Goal: Information Seeking & Learning: Learn about a topic

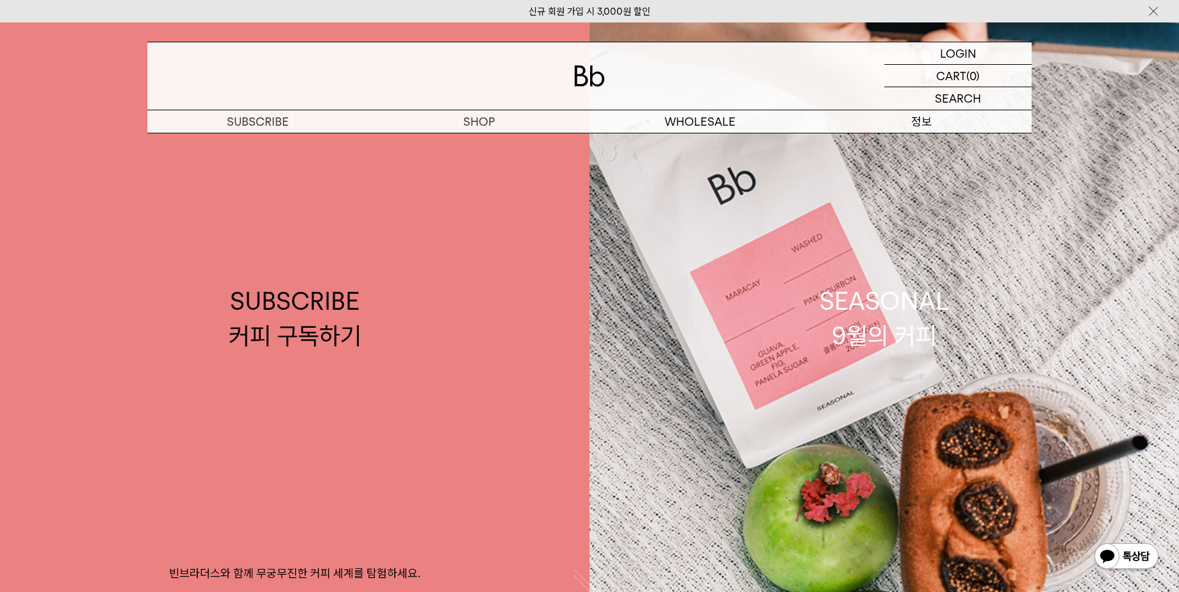
click at [932, 125] on p "정보" at bounding box center [921, 121] width 221 height 22
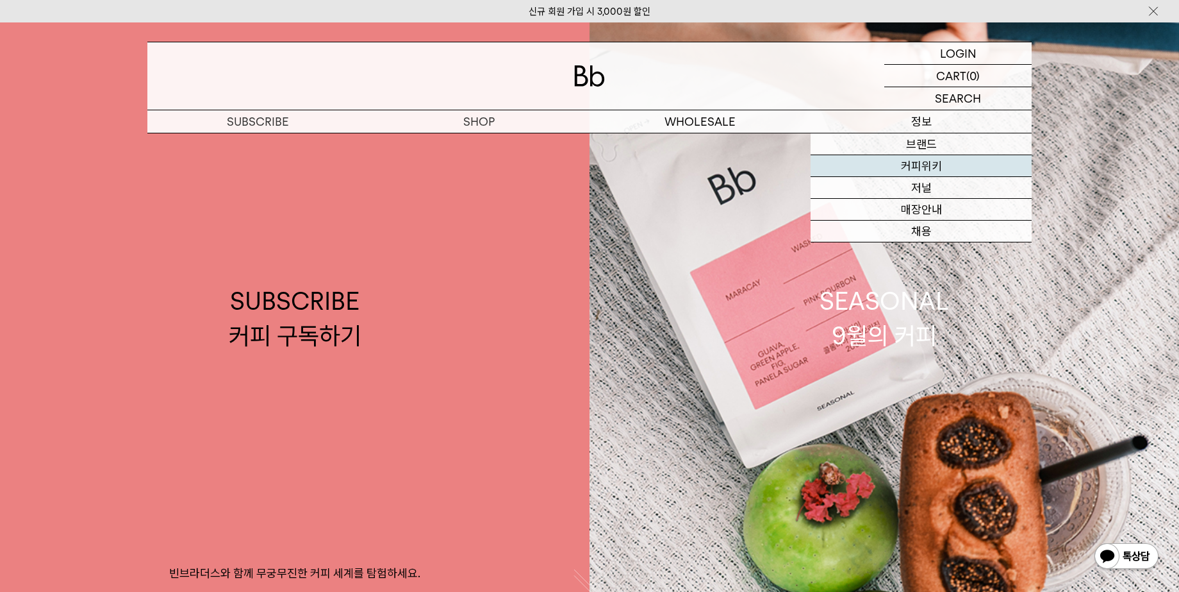
click at [938, 170] on link "커피위키" at bounding box center [921, 166] width 221 height 22
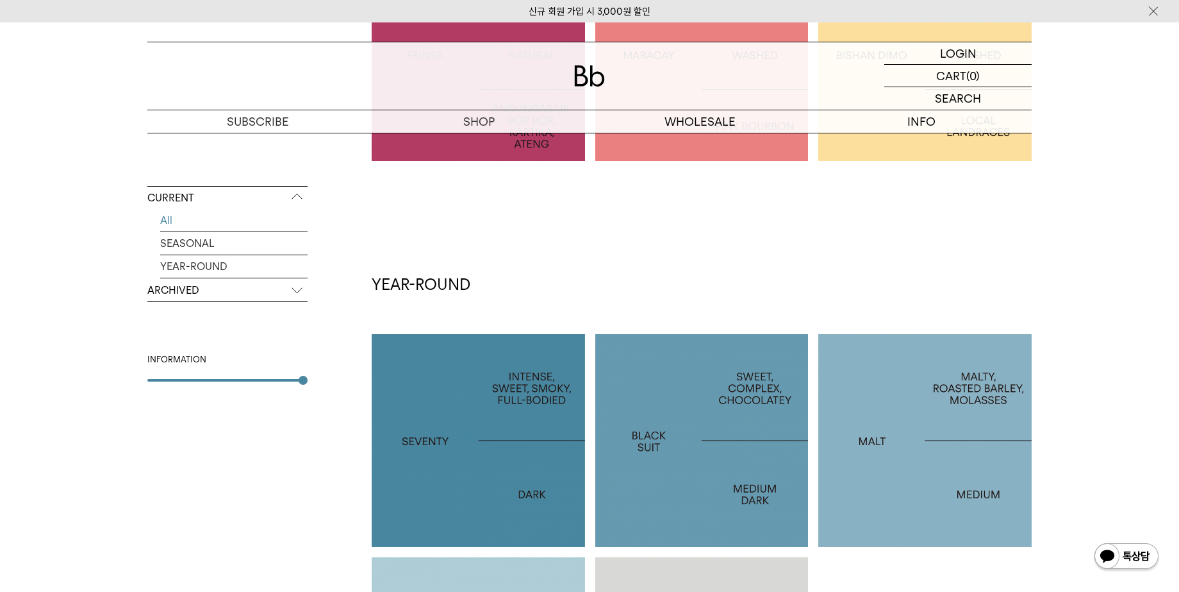
scroll to position [103, 0]
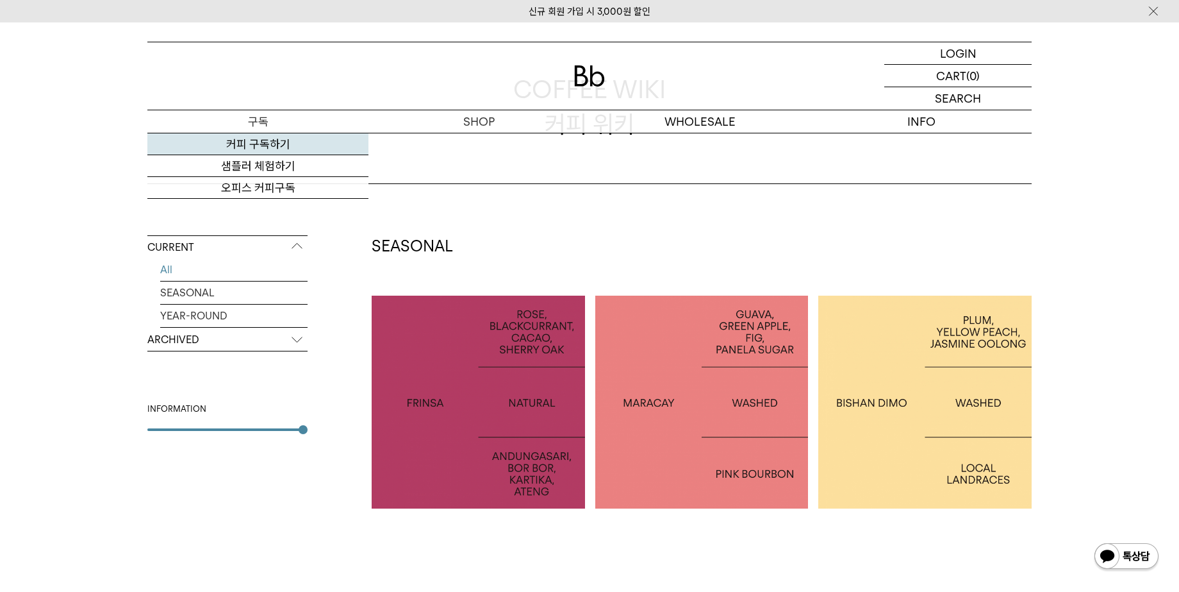
click at [277, 150] on link "커피 구독하기" at bounding box center [257, 144] width 221 height 22
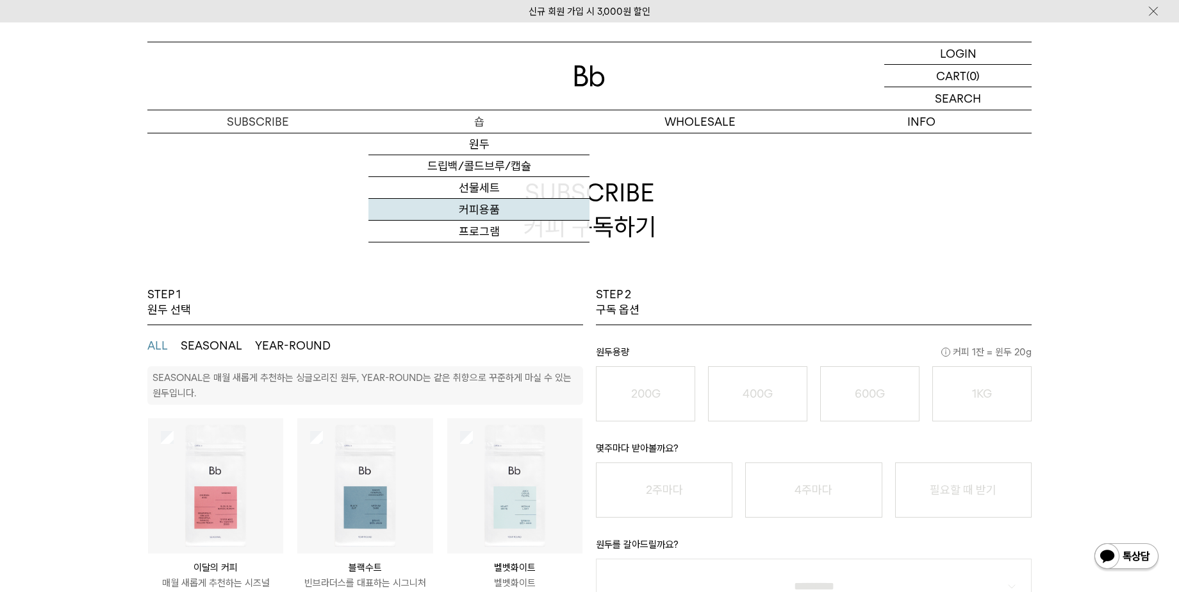
click at [492, 208] on link "커피용품" at bounding box center [479, 210] width 221 height 22
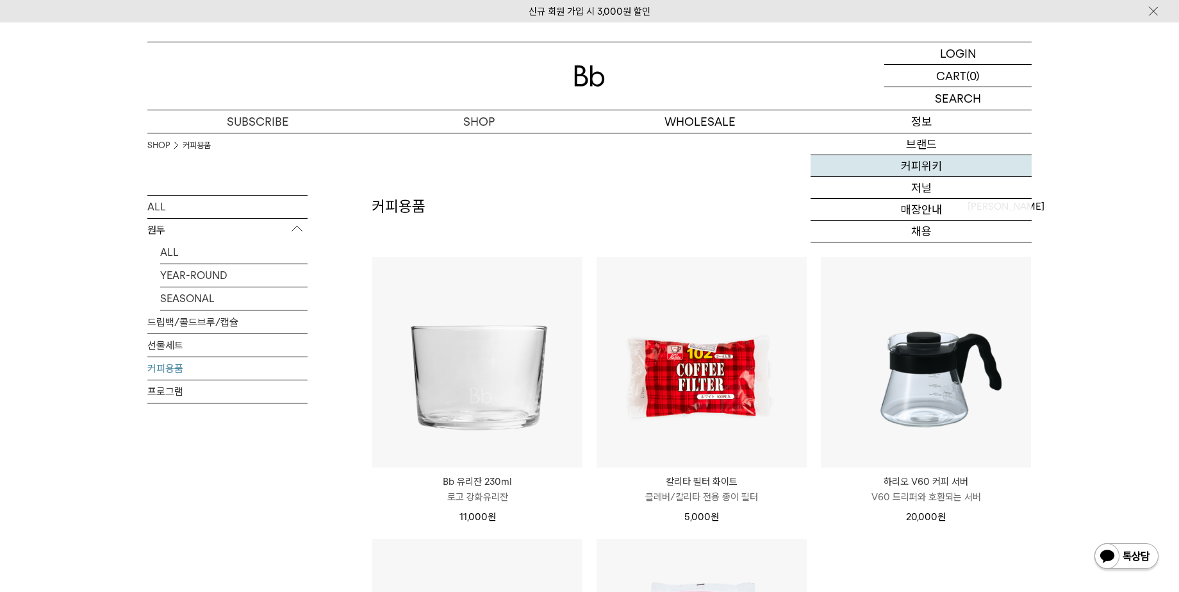
click at [934, 162] on link "커피위키" at bounding box center [921, 166] width 221 height 22
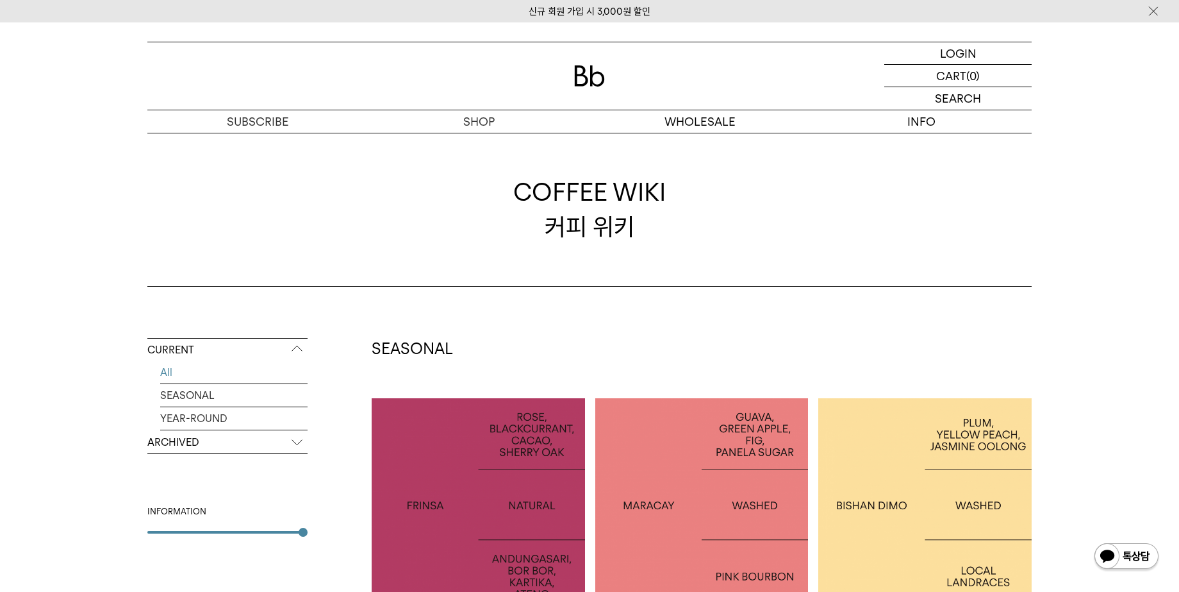
scroll to position [218, 0]
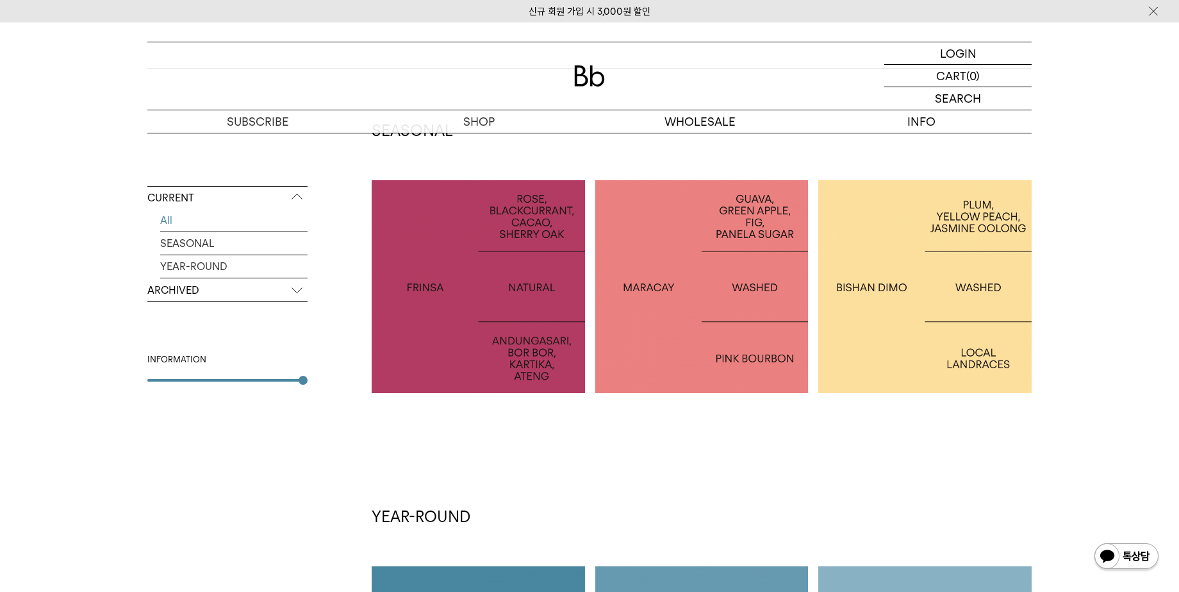
click at [251, 291] on p "ARCHIVED" at bounding box center [227, 290] width 160 height 23
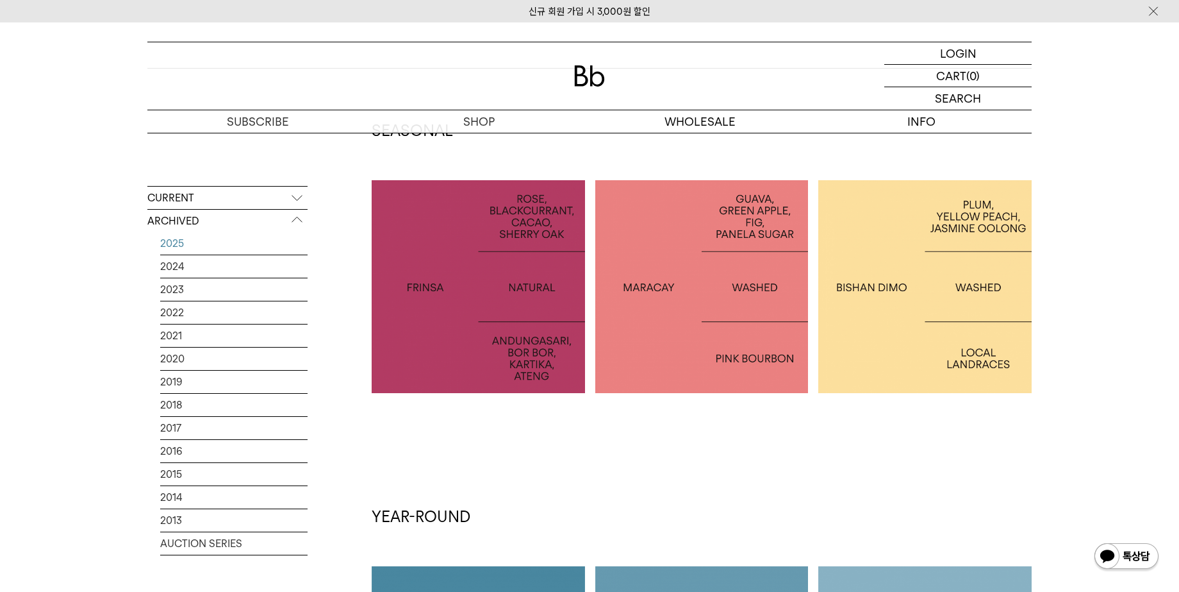
click at [195, 237] on link "2025" at bounding box center [233, 243] width 147 height 22
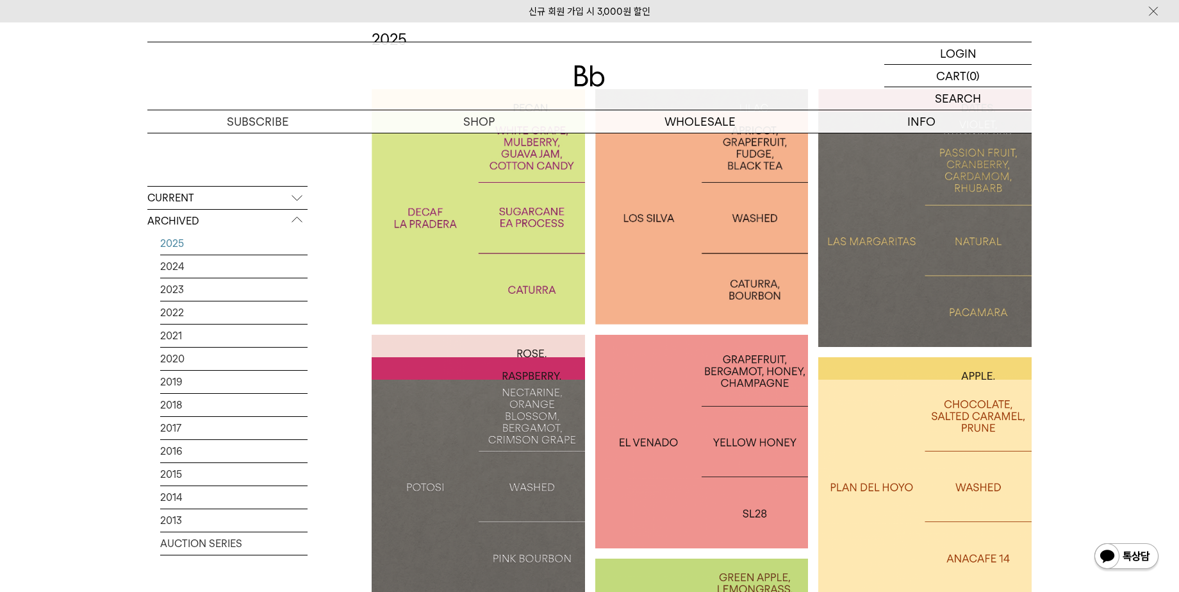
scroll to position [227, 0]
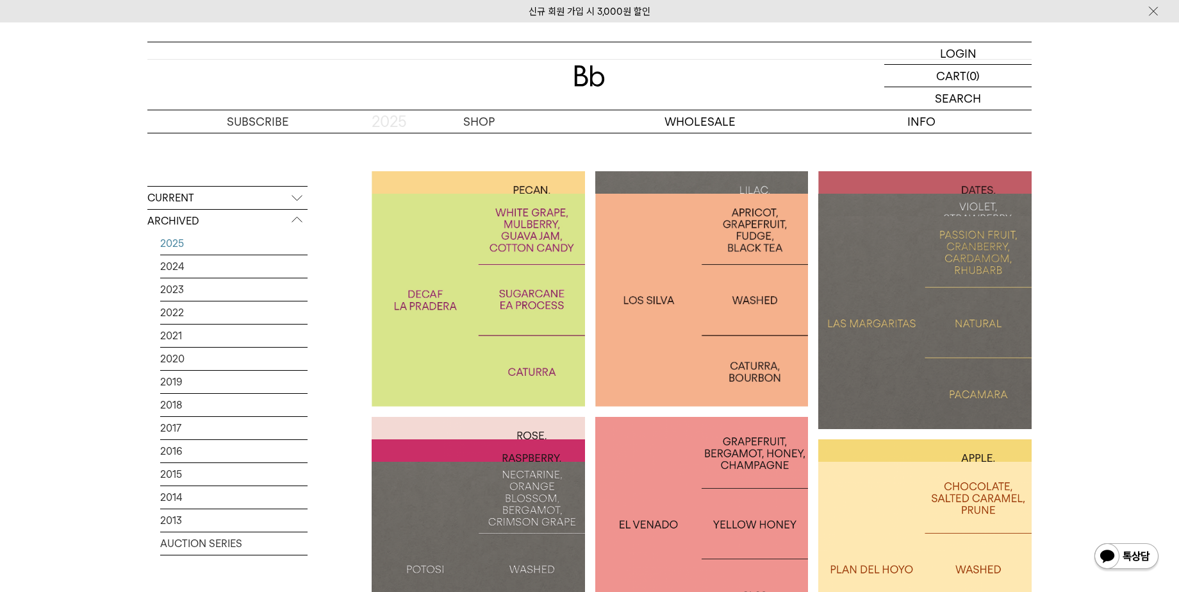
click at [479, 282] on p "COLOMBIA LA PRADERA DECAF" at bounding box center [478, 299] width 213 height 37
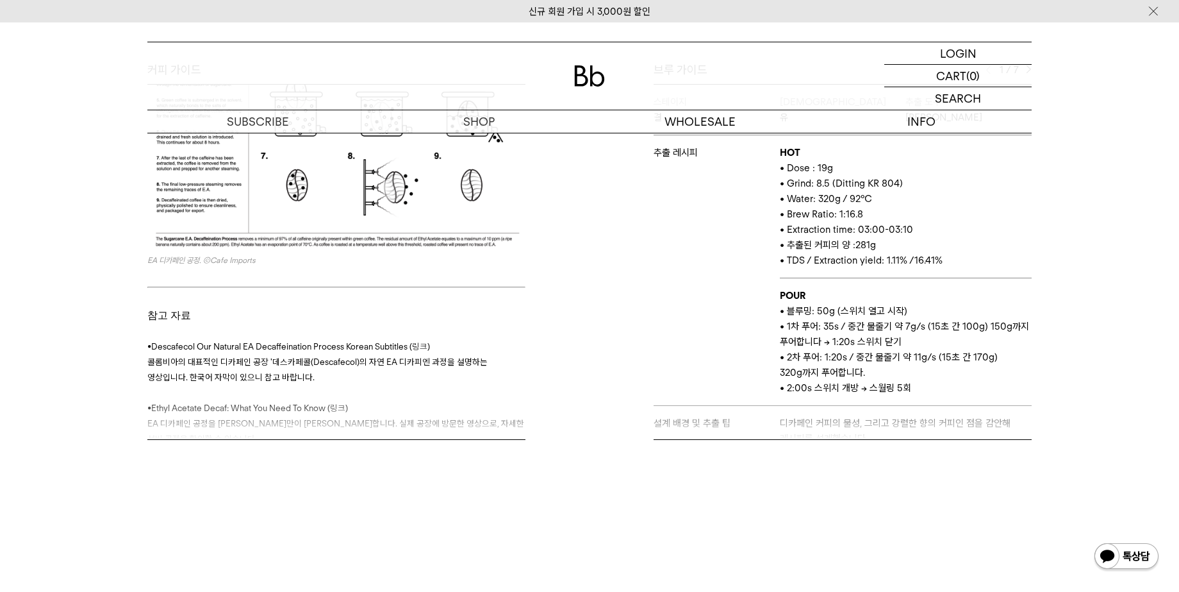
scroll to position [329, 0]
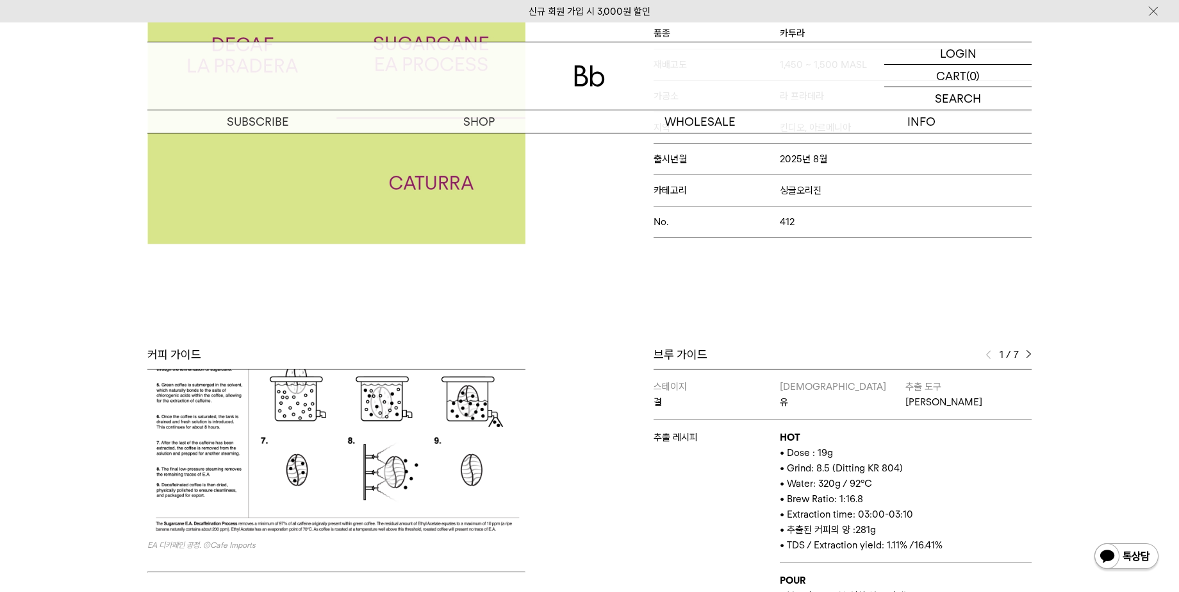
click at [1028, 355] on img at bounding box center [1029, 354] width 6 height 9
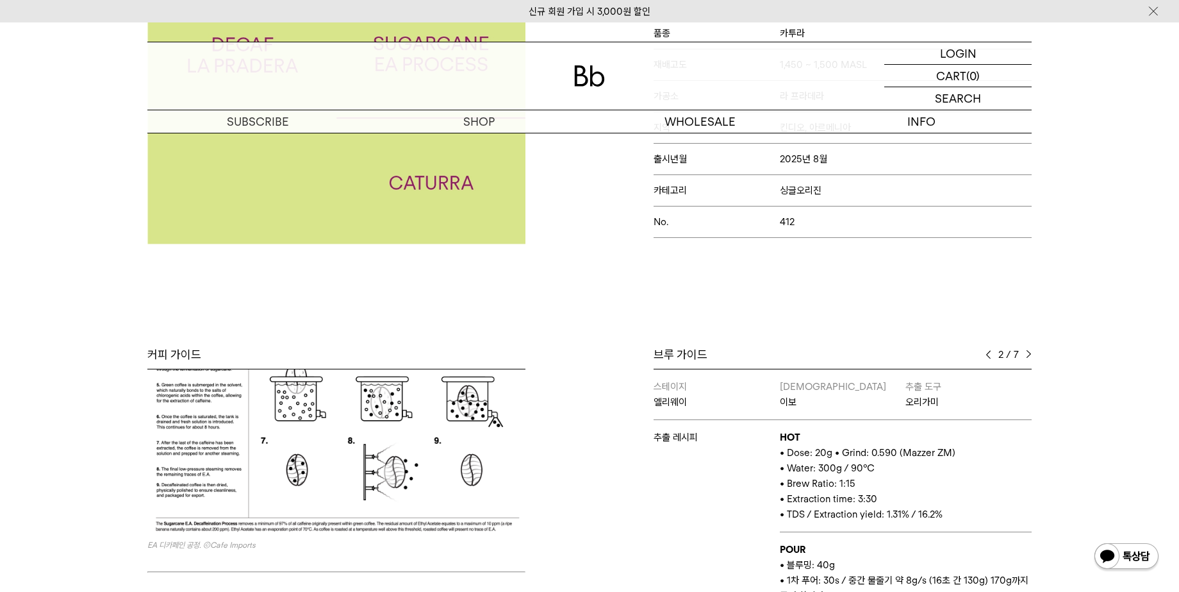
click at [988, 355] on img at bounding box center [989, 354] width 6 height 9
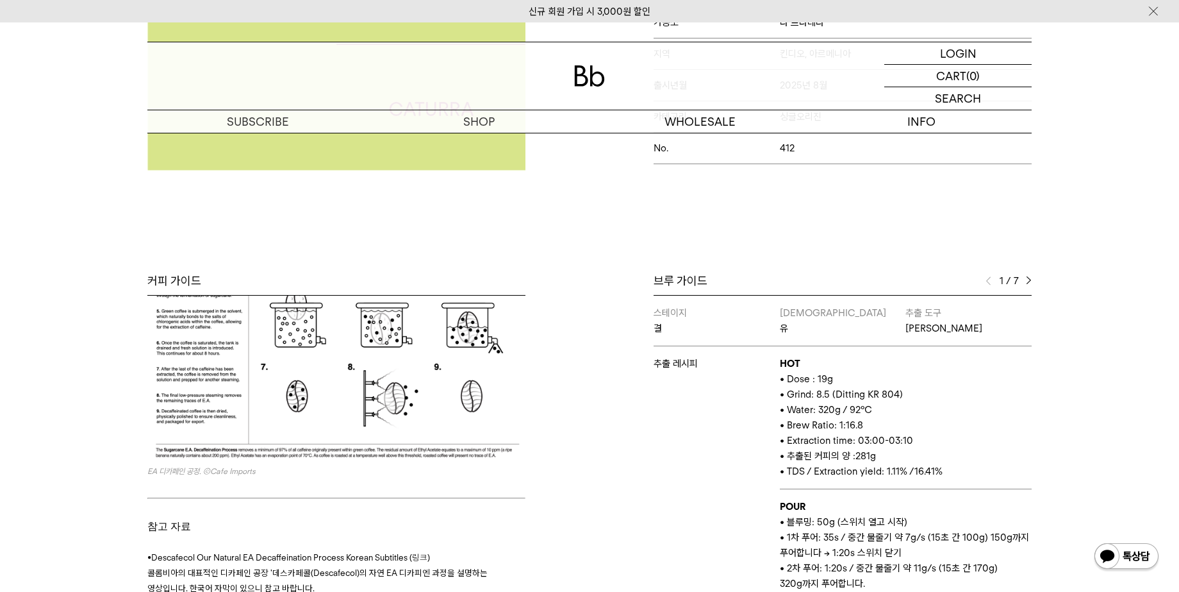
scroll to position [418, 0]
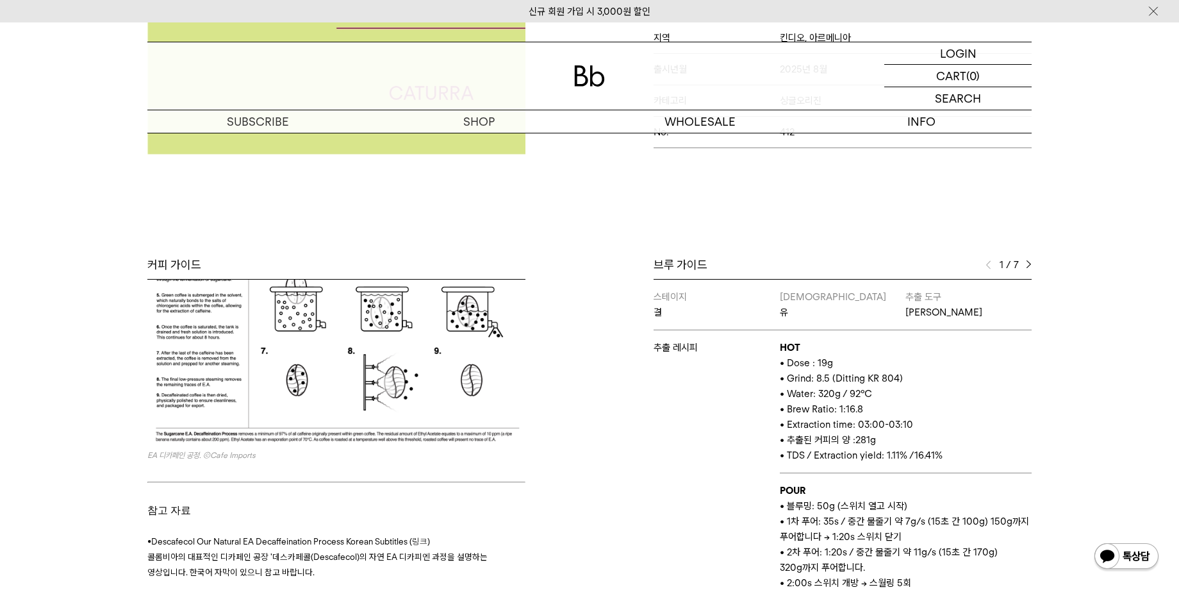
click at [1027, 265] on img at bounding box center [1029, 264] width 6 height 9
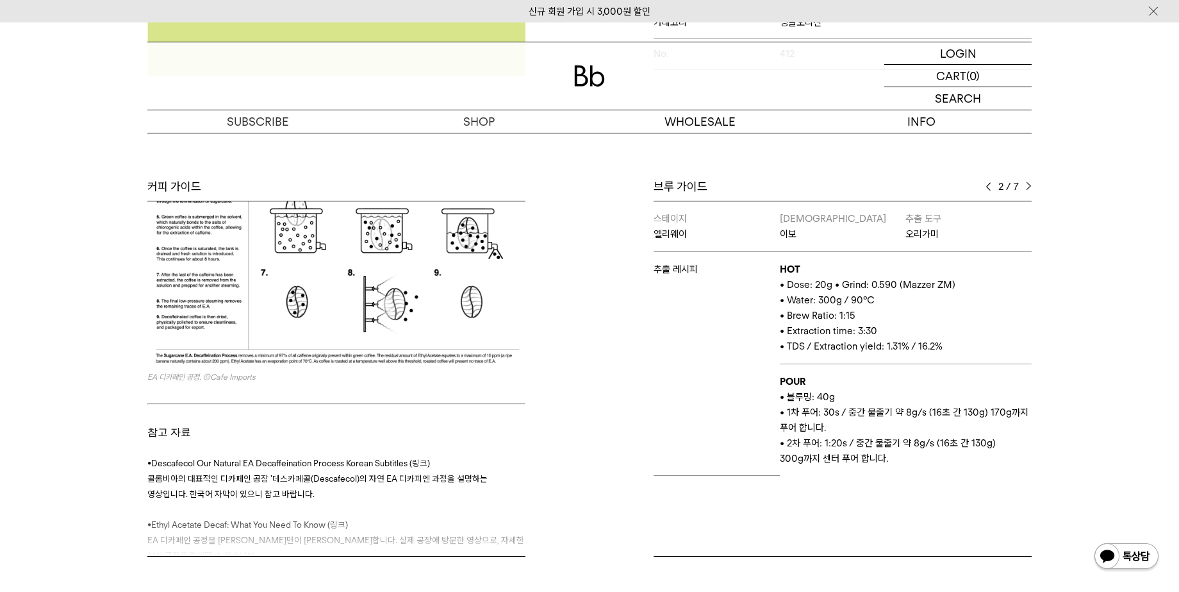
scroll to position [480, 0]
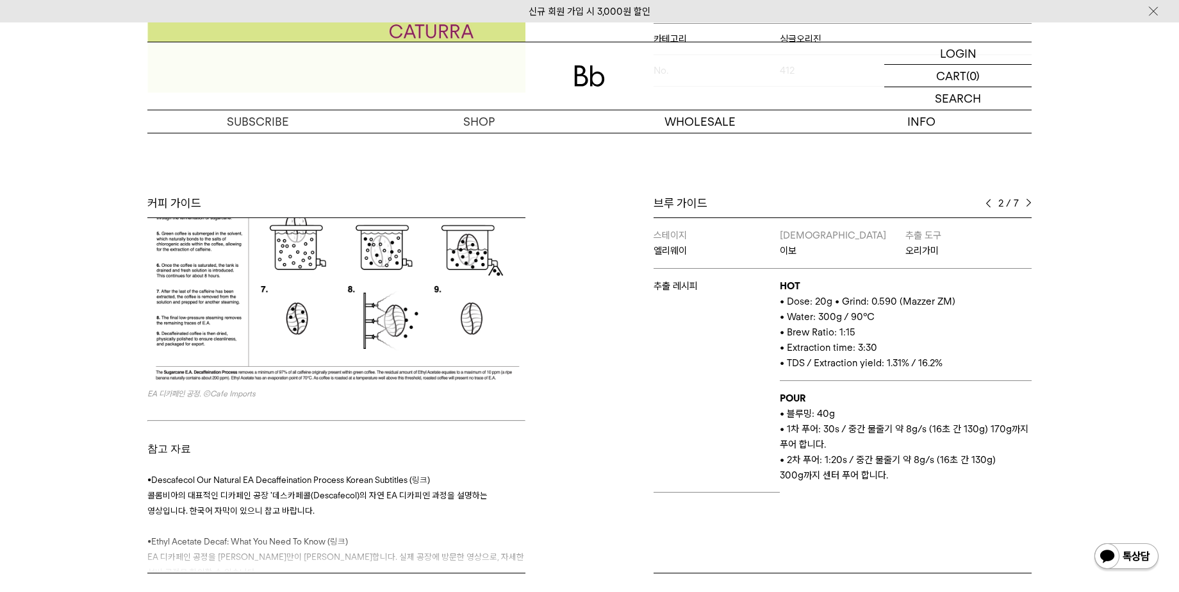
click at [1031, 203] on img at bounding box center [1029, 203] width 6 height 9
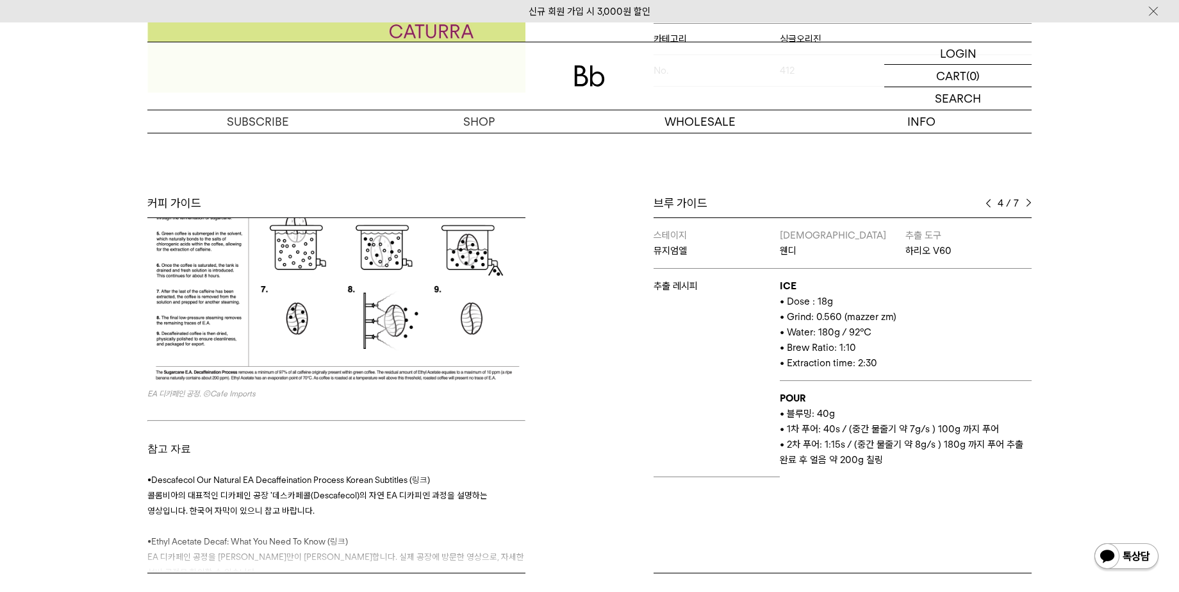
click at [1031, 203] on img at bounding box center [1029, 203] width 6 height 9
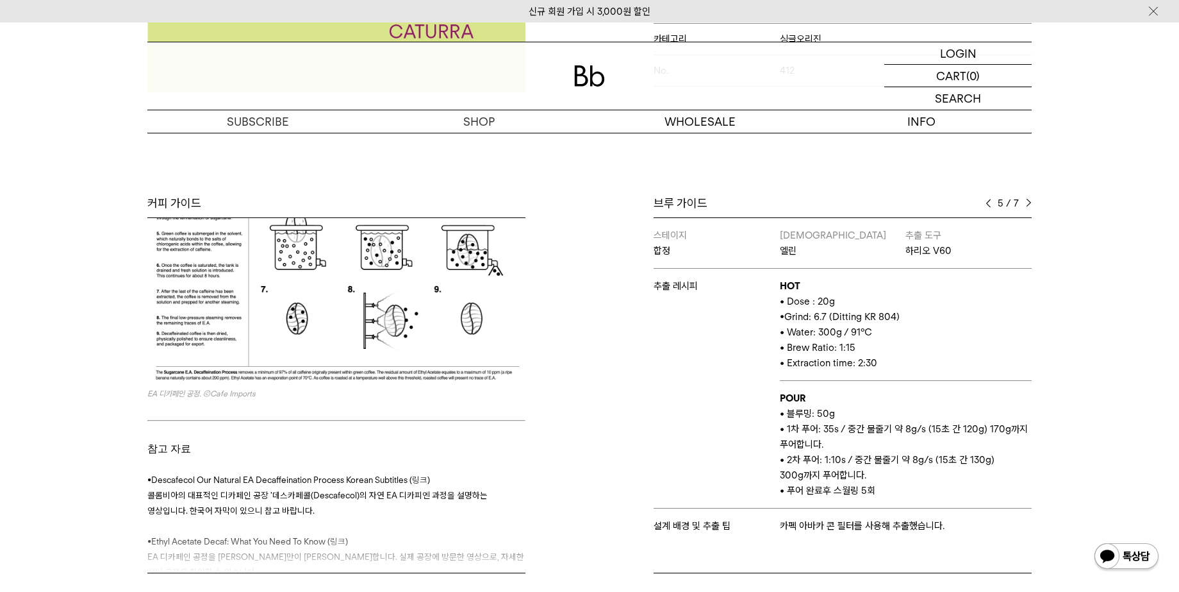
click at [1031, 203] on img at bounding box center [1029, 203] width 6 height 9
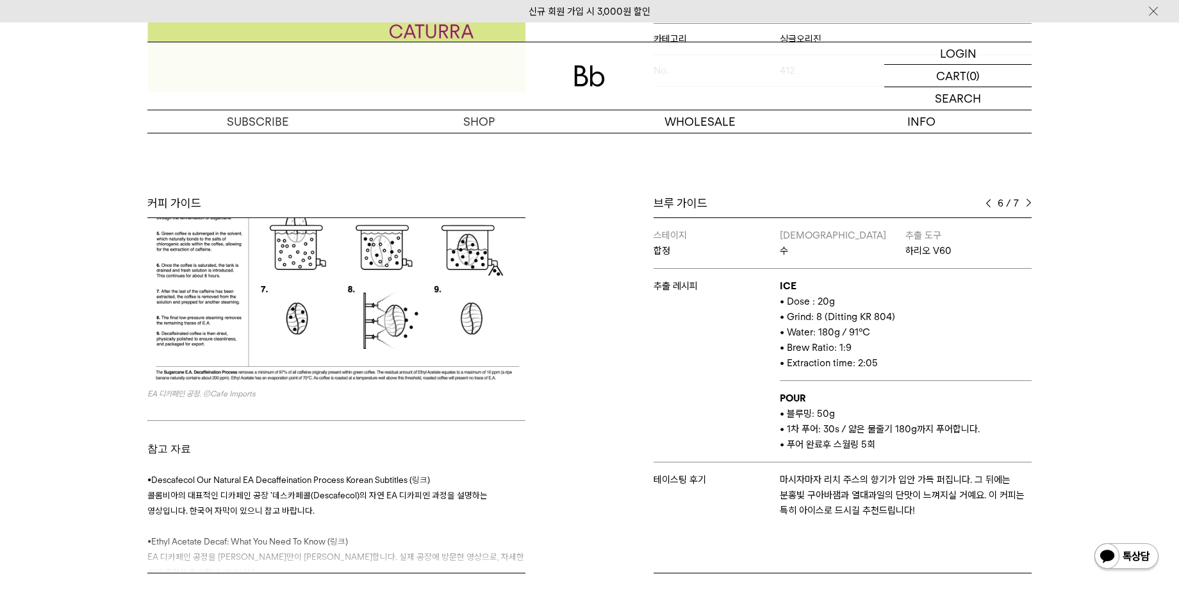
click at [1031, 203] on img at bounding box center [1029, 203] width 6 height 9
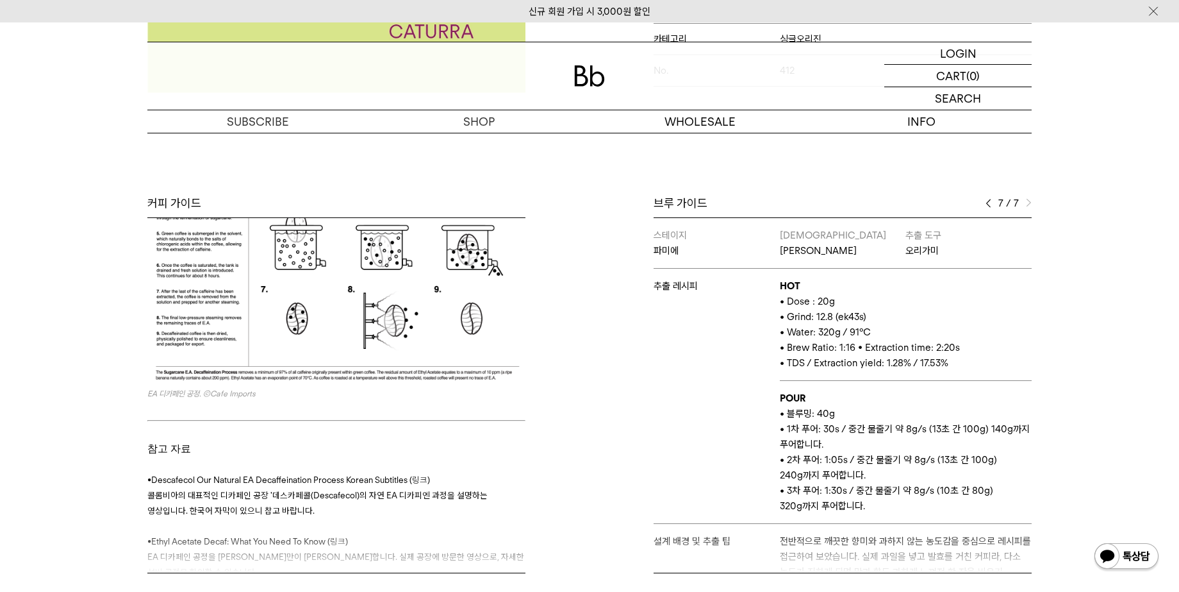
click at [1031, 203] on img at bounding box center [1029, 203] width 6 height 9
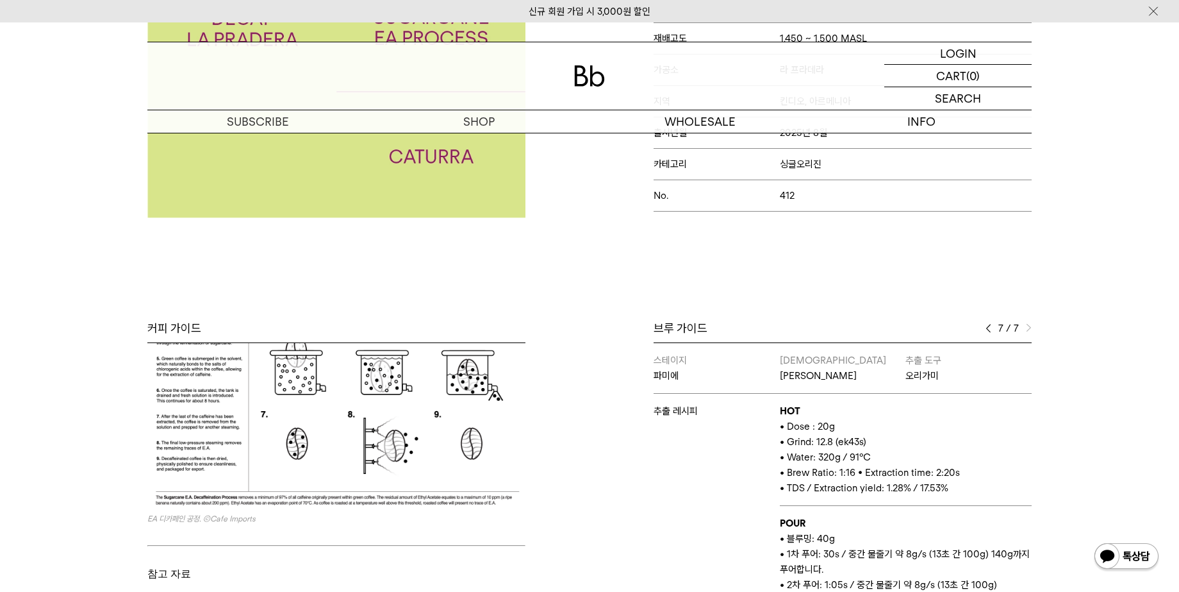
scroll to position [0, 0]
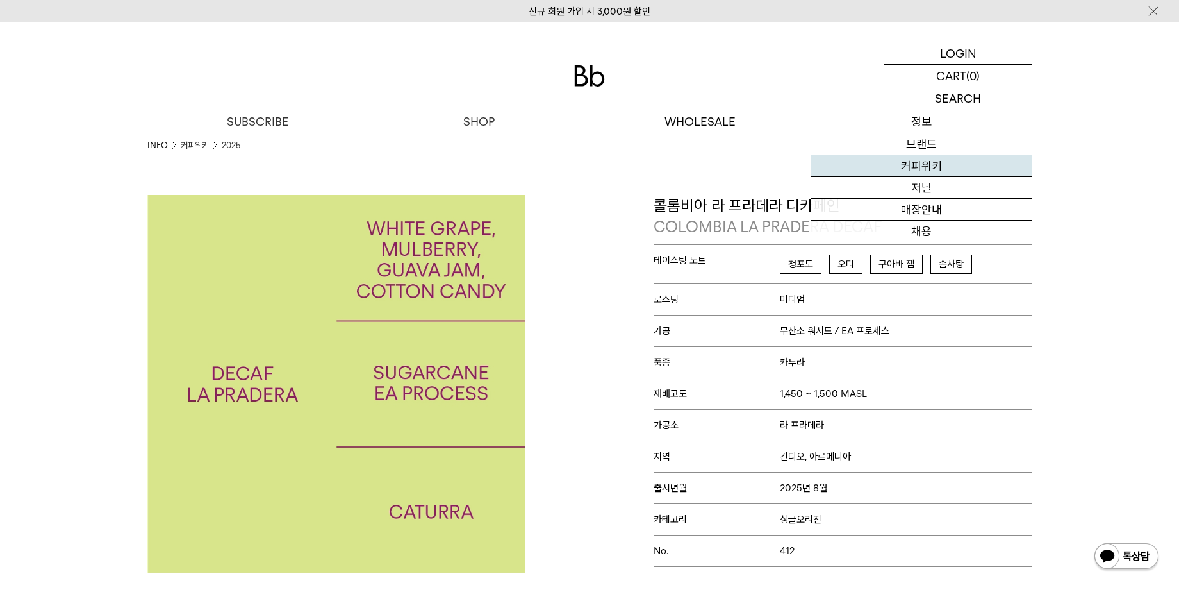
click at [920, 169] on link "커피위키" at bounding box center [921, 166] width 221 height 22
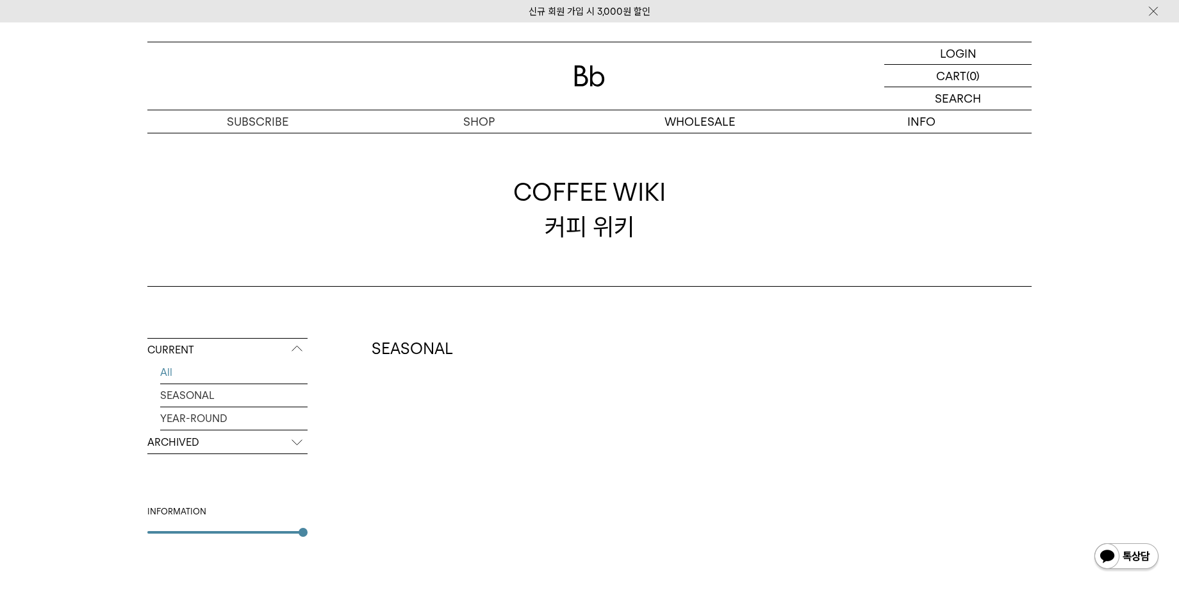
scroll to position [160, 0]
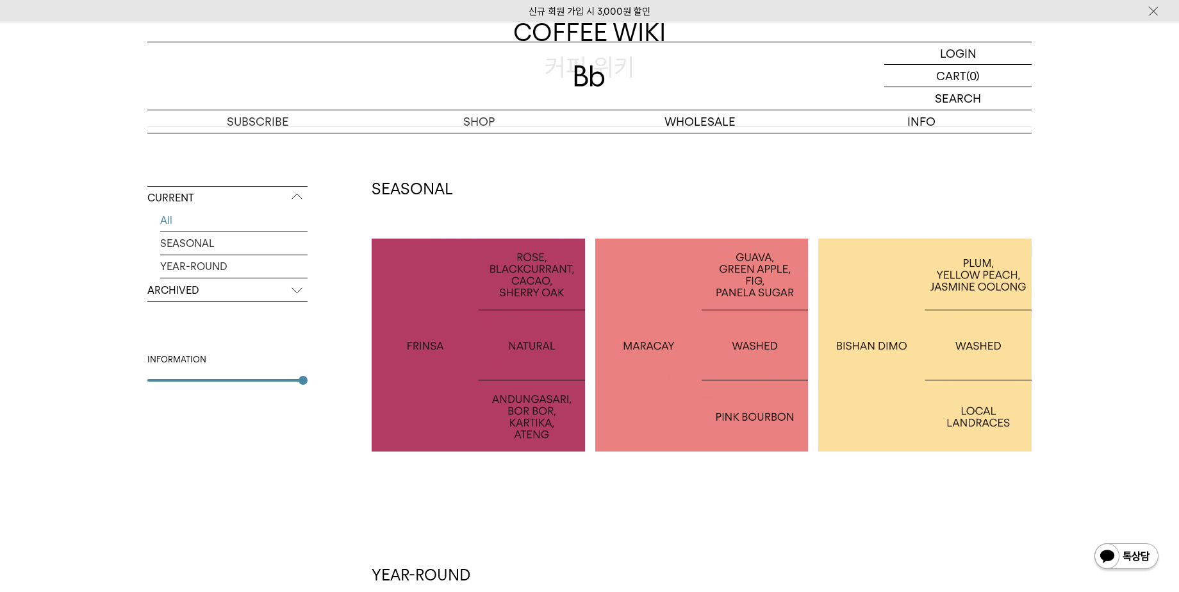
click at [440, 326] on div at bounding box center [478, 344] width 213 height 213
